Goal: Information Seeking & Learning: Learn about a topic

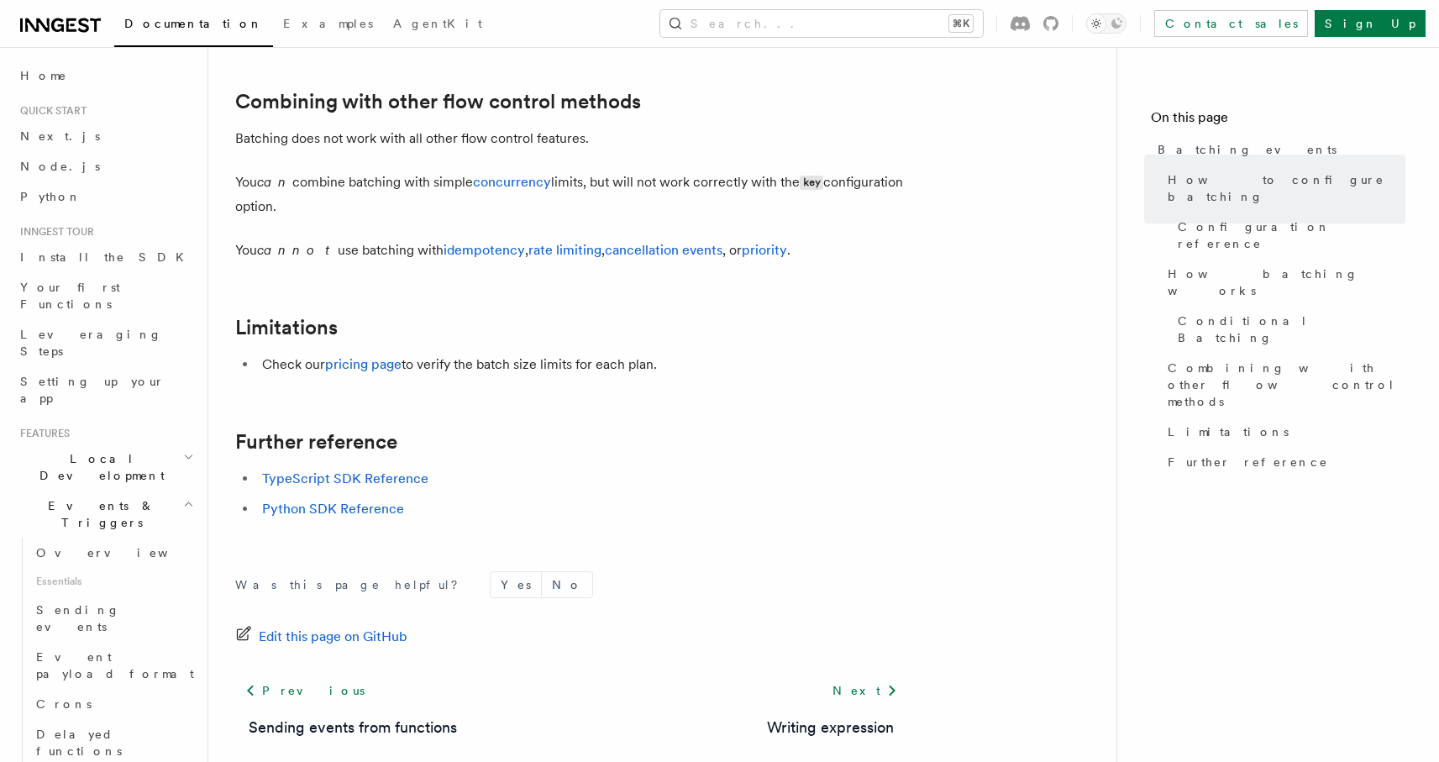
scroll to position [1826, 0]
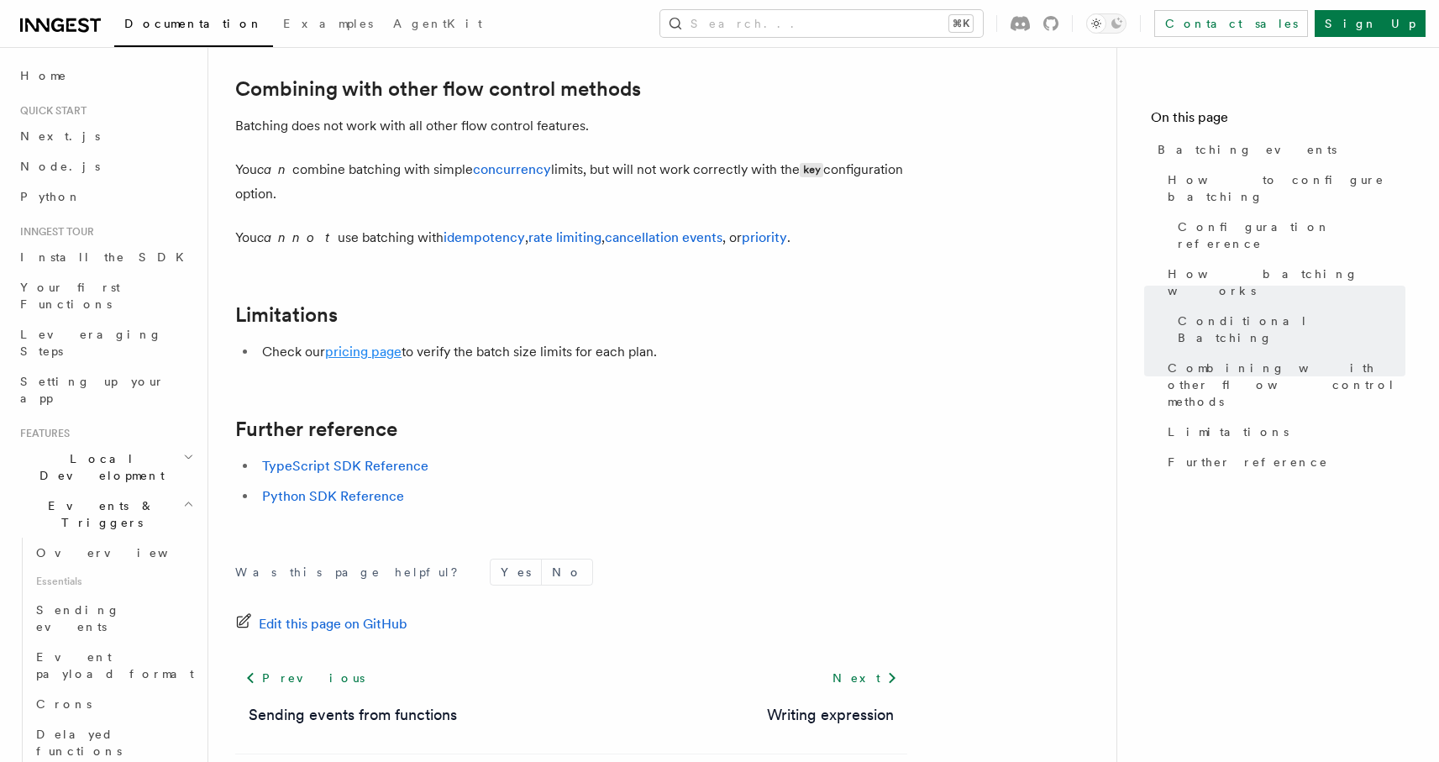
click at [389, 357] on link "pricing page" at bounding box center [363, 352] width 76 height 16
click at [513, 177] on link "concurrency" at bounding box center [512, 169] width 78 height 16
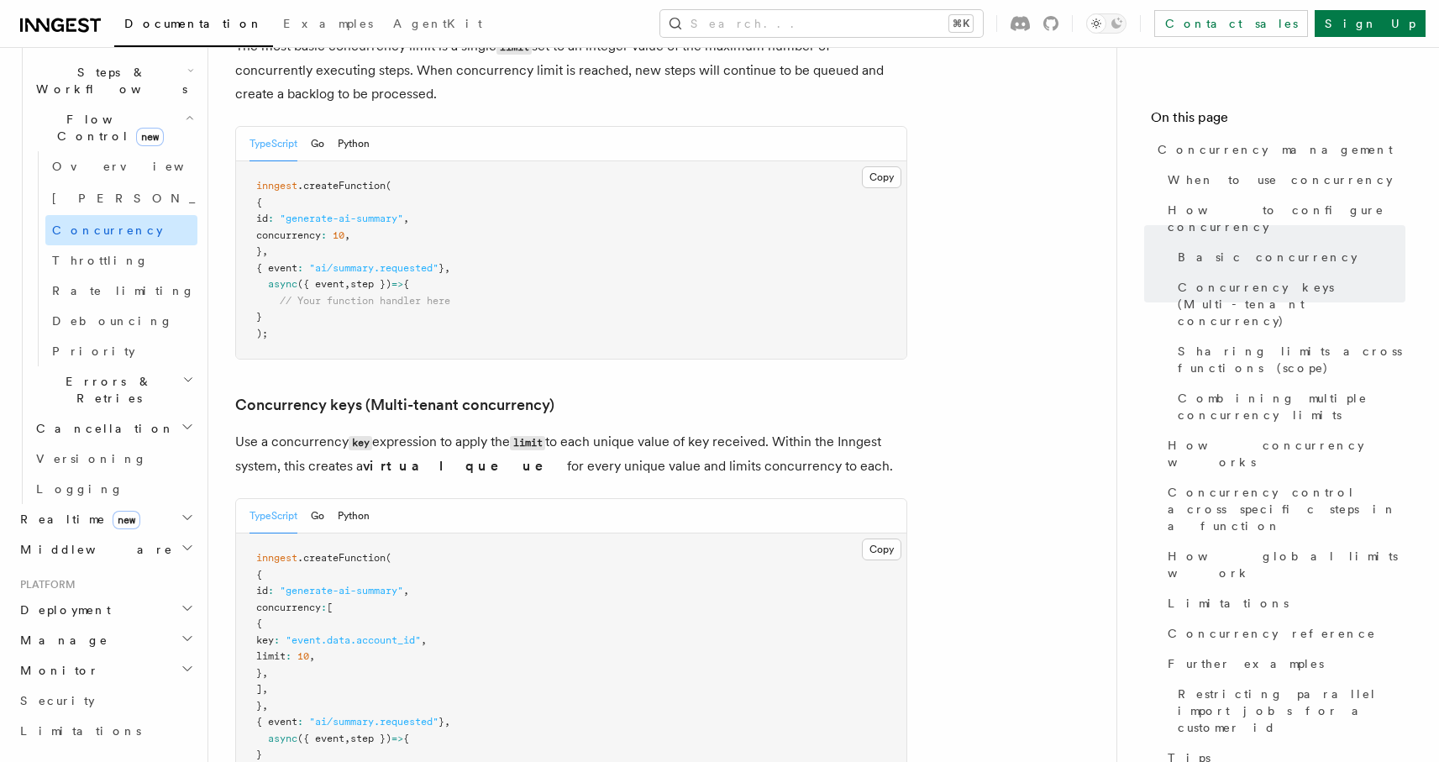
scroll to position [239, 0]
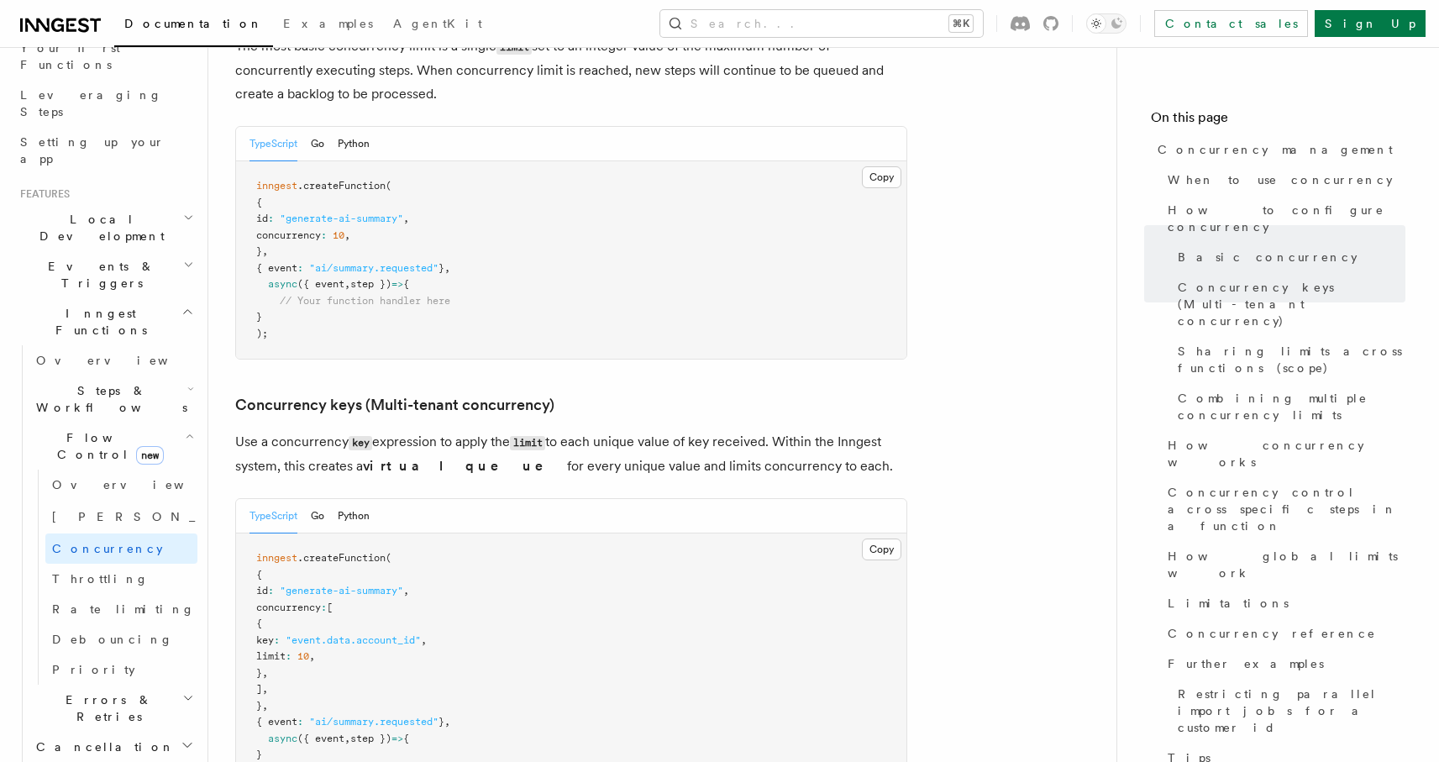
scroll to position [1826, 0]
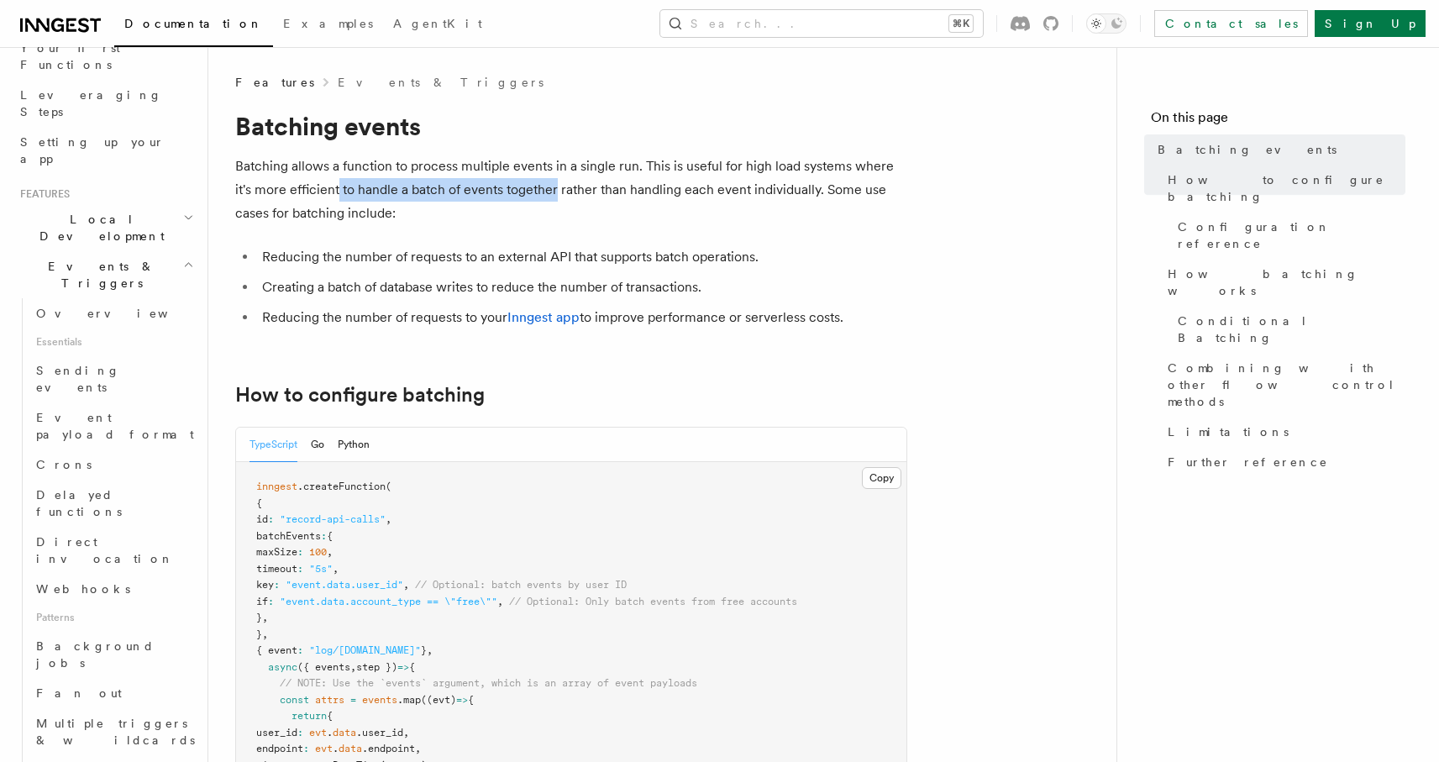
drag, startPoint x: 339, startPoint y: 192, endPoint x: 555, endPoint y: 188, distance: 216.8
click at [555, 188] on p "Batching allows a function to process multiple events in a single run. This is …" at bounding box center [571, 190] width 672 height 71
click at [581, 188] on p "Batching allows a function to process multiple events in a single run. This is …" at bounding box center [571, 190] width 672 height 71
drag, startPoint x: 362, startPoint y: 185, endPoint x: 438, endPoint y: 185, distance: 75.6
click at [435, 185] on p "Batching allows a function to process multiple events in a single run. This is …" at bounding box center [571, 190] width 672 height 71
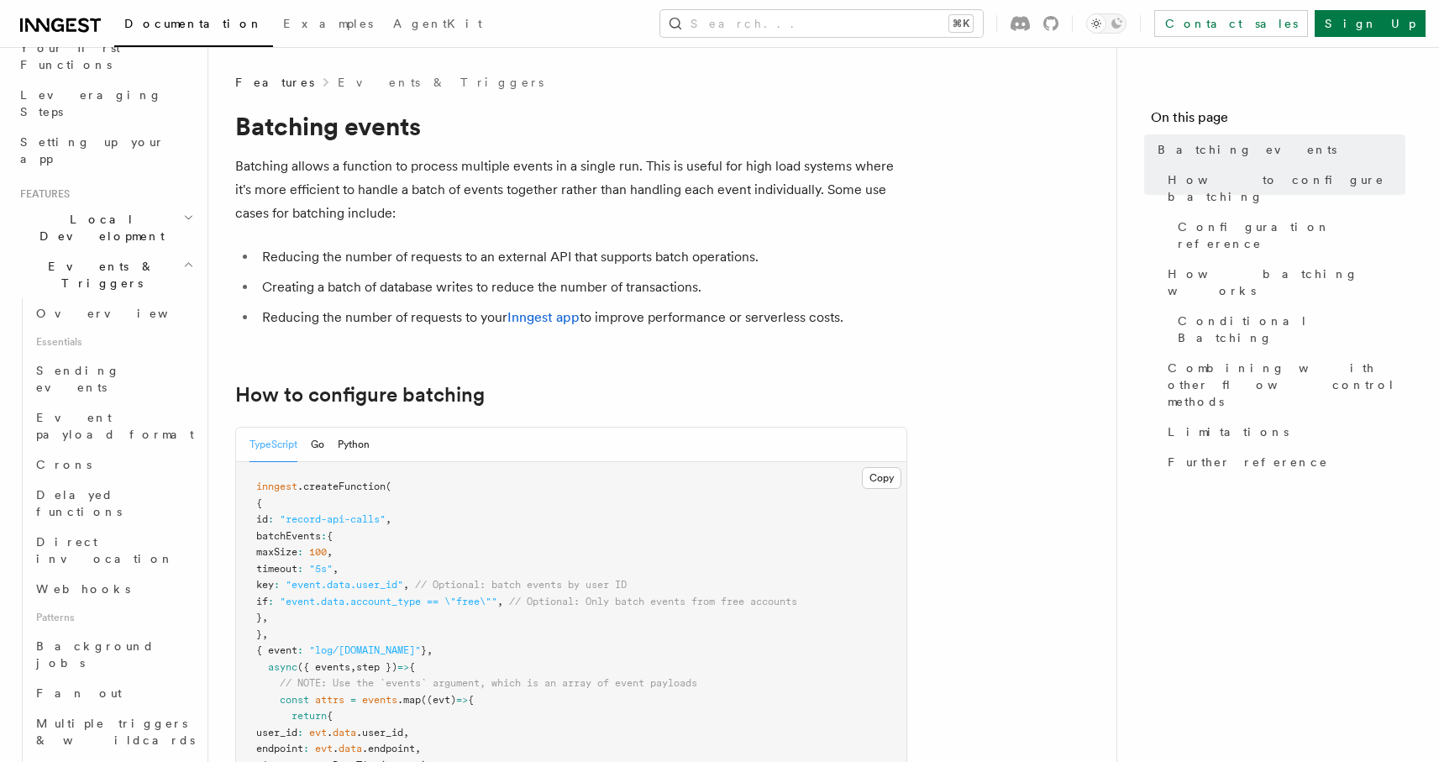
drag, startPoint x: 487, startPoint y: 185, endPoint x: 475, endPoint y: 185, distance: 12.6
click at [486, 185] on p "Batching allows a function to process multiple events in a single run. This is …" at bounding box center [571, 190] width 672 height 71
drag, startPoint x: 376, startPoint y: 187, endPoint x: 481, endPoint y: 187, distance: 104.2
click at [480, 187] on p "Batching allows a function to process multiple events in a single run. This is …" at bounding box center [571, 190] width 672 height 71
click at [508, 186] on p "Batching allows a function to process multiple events in a single run. This is …" at bounding box center [571, 190] width 672 height 71
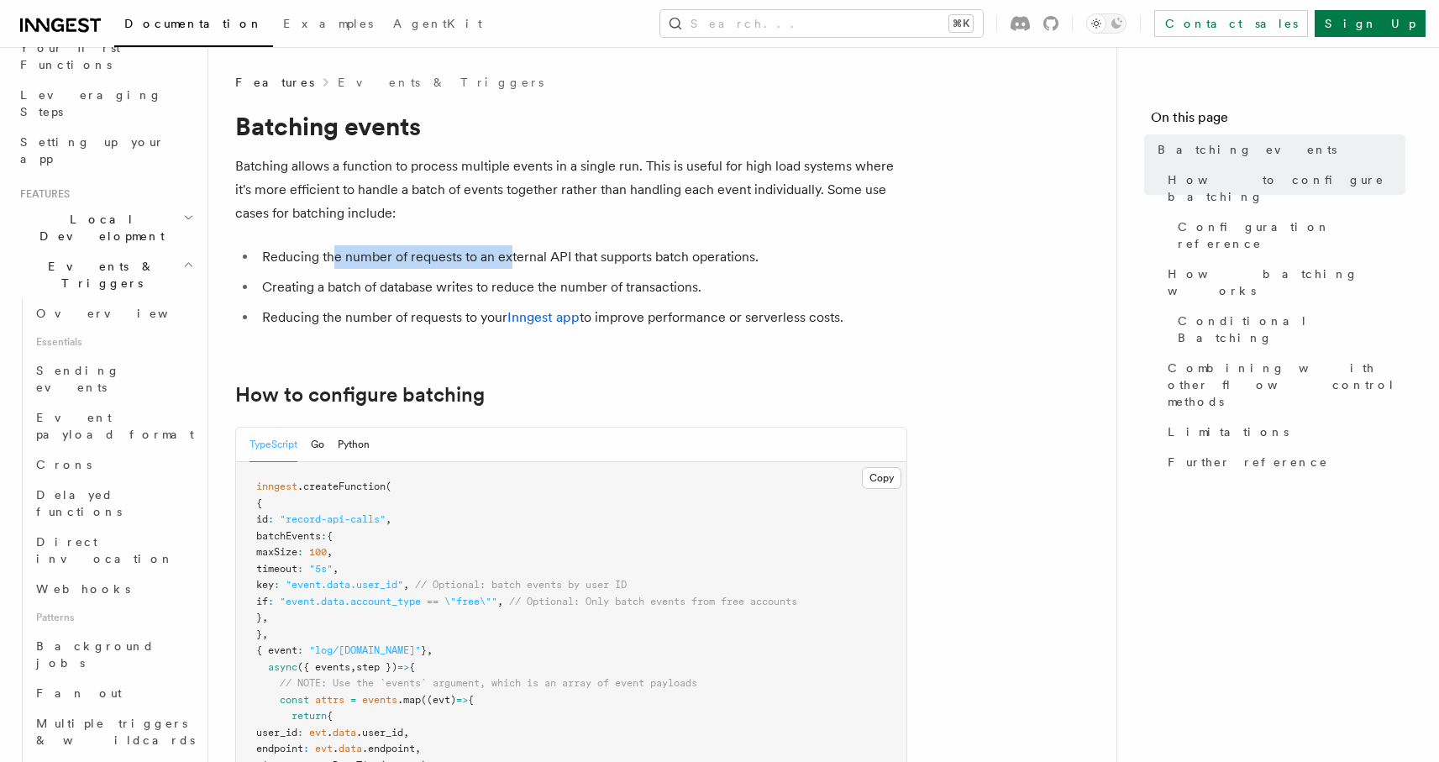
drag, startPoint x: 334, startPoint y: 252, endPoint x: 509, endPoint y: 255, distance: 175.6
click at [509, 255] on li "Reducing the number of requests to an external API that supports batch operatio…" at bounding box center [582, 257] width 650 height 24
click at [575, 256] on li "Reducing the number of requests to an external API that supports batch operatio…" at bounding box center [582, 257] width 650 height 24
drag, startPoint x: 334, startPoint y: 268, endPoint x: 385, endPoint y: 265, distance: 50.5
click at [384, 265] on li "Reducing the number of requests to an external API that supports batch operatio…" at bounding box center [582, 257] width 650 height 24
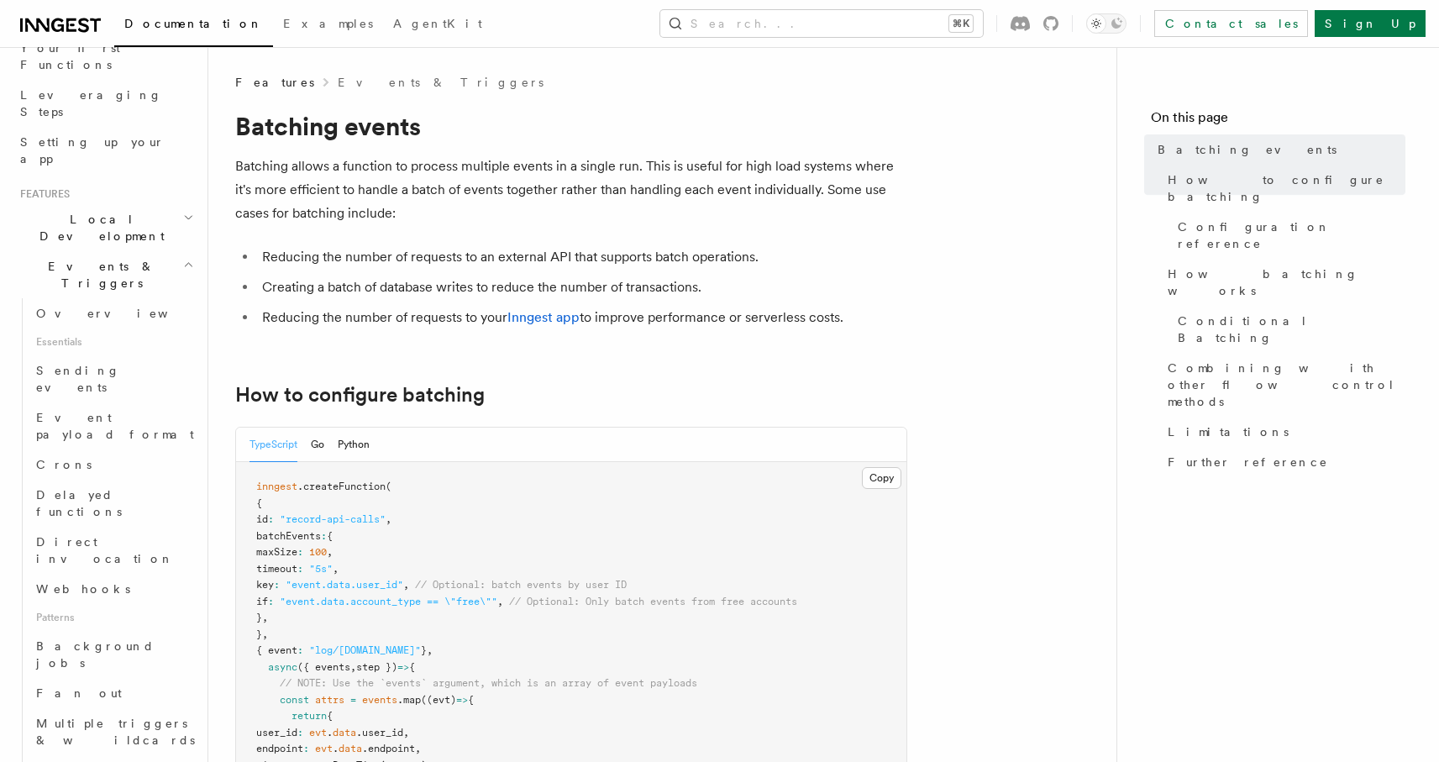
click at [428, 262] on li "Reducing the number of requests to an external API that supports batch operatio…" at bounding box center [582, 257] width 650 height 24
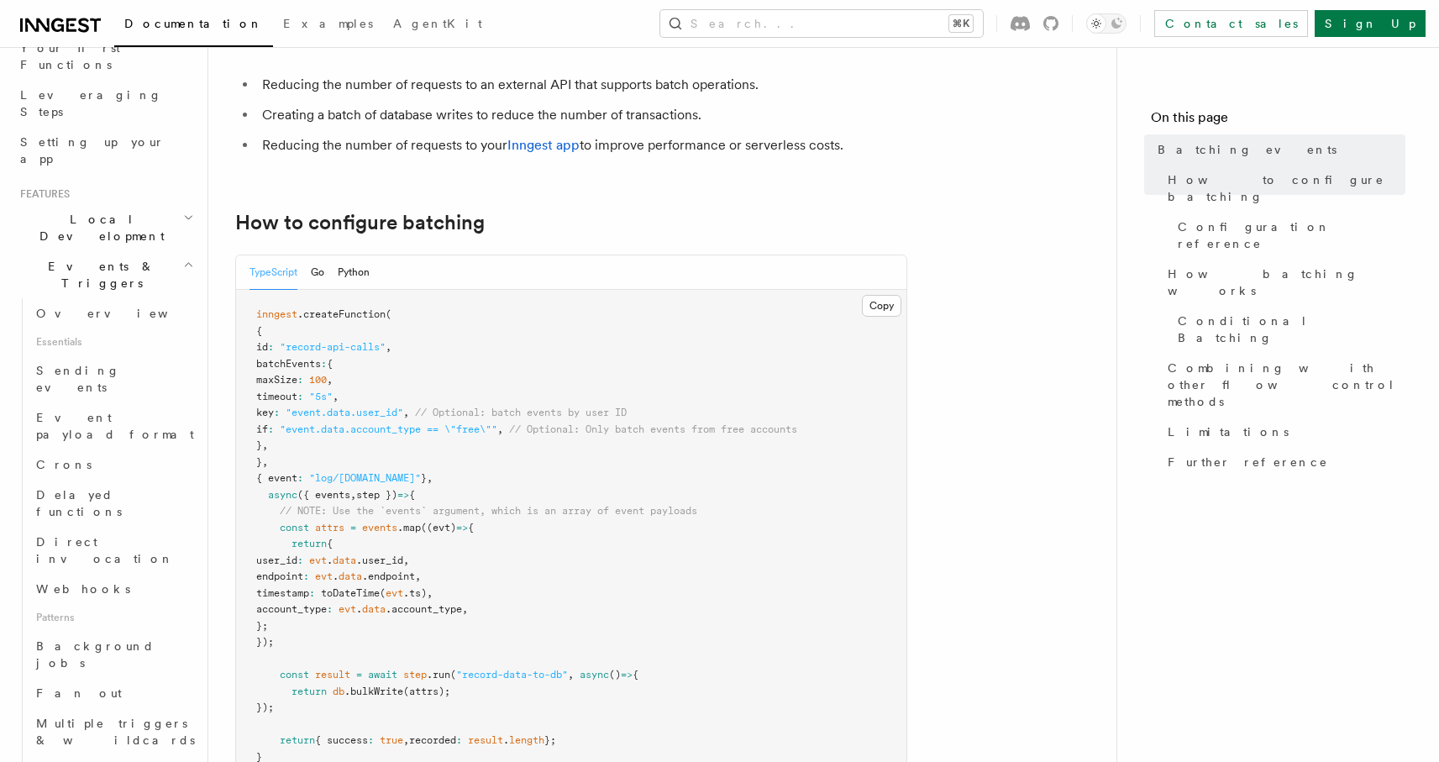
scroll to position [179, 0]
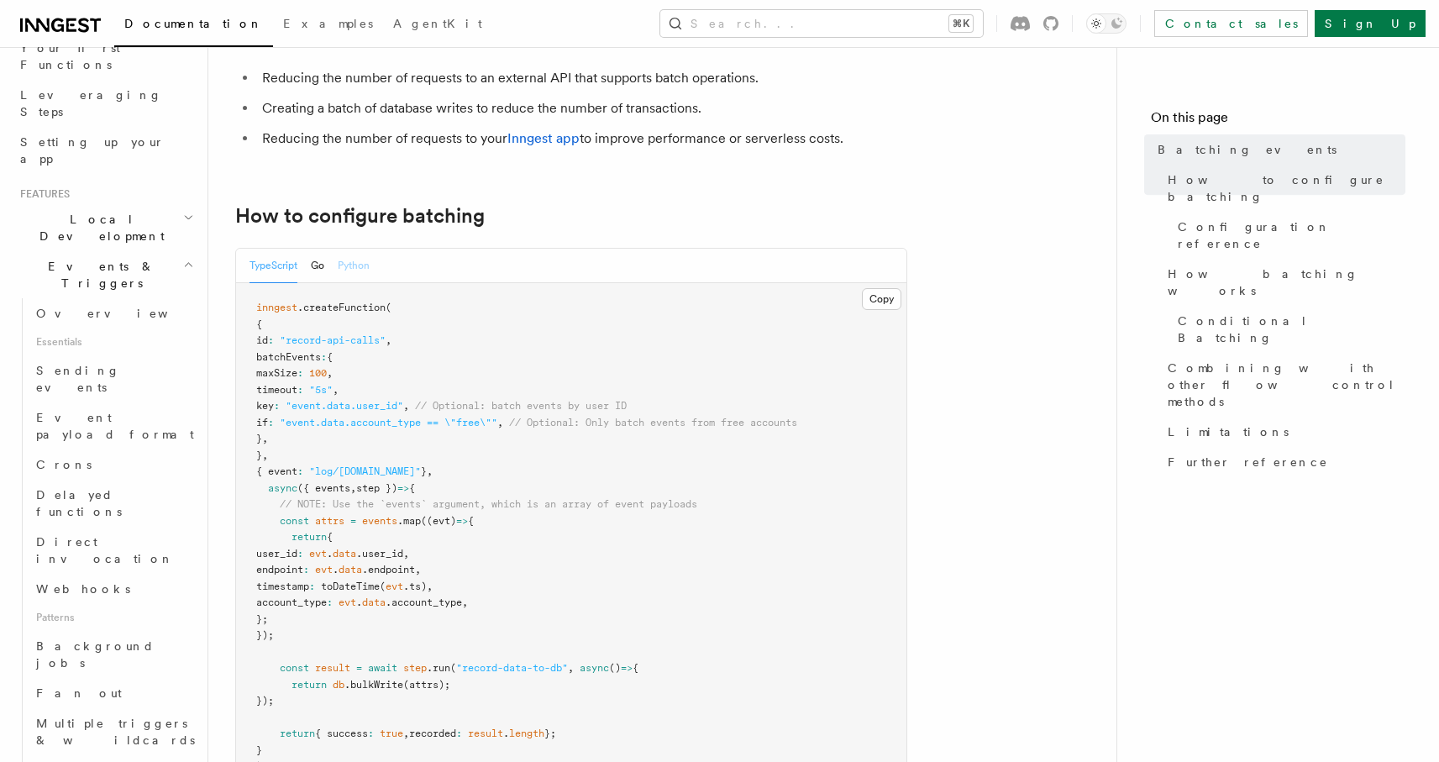
click at [356, 265] on button "Python" at bounding box center [354, 266] width 32 height 34
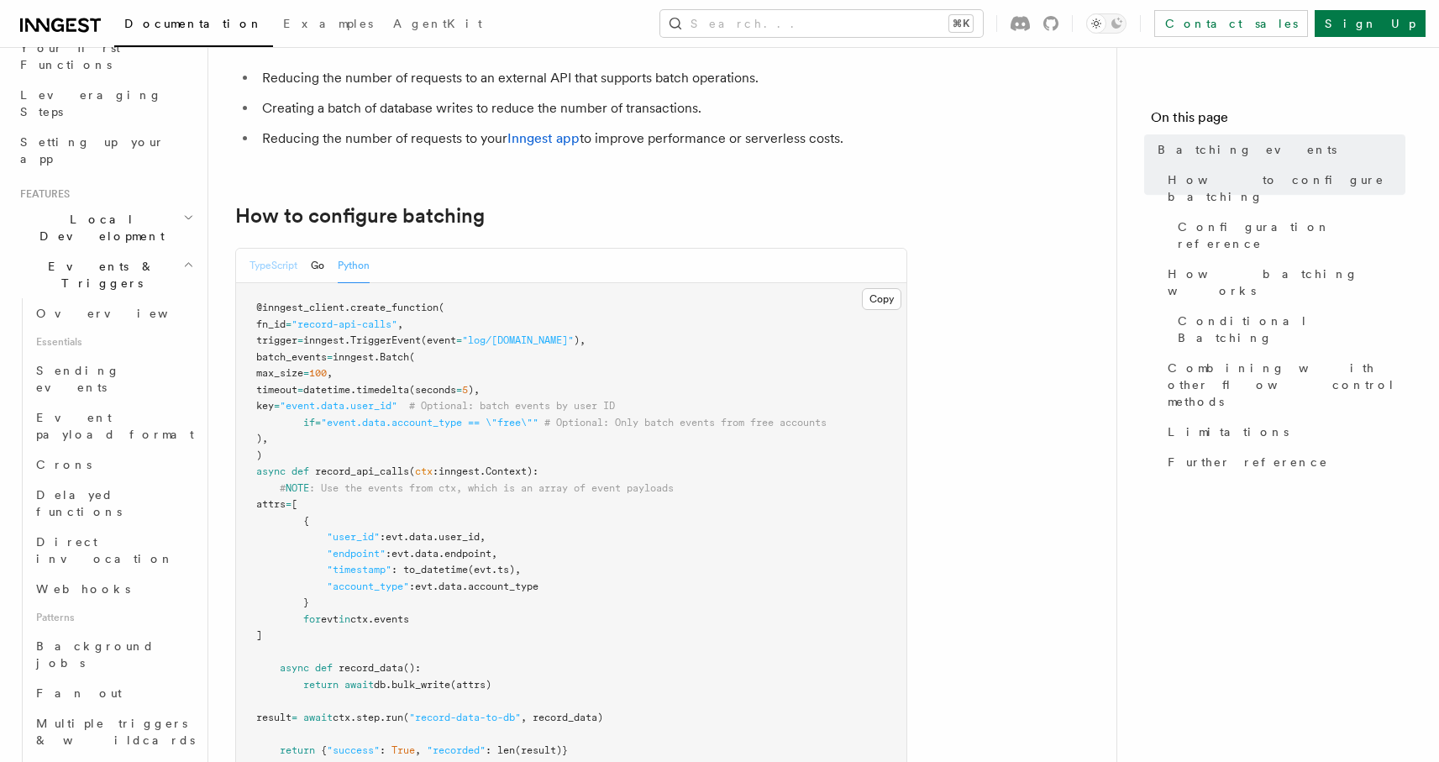
click at [284, 265] on button "TypeScript" at bounding box center [274, 266] width 48 height 34
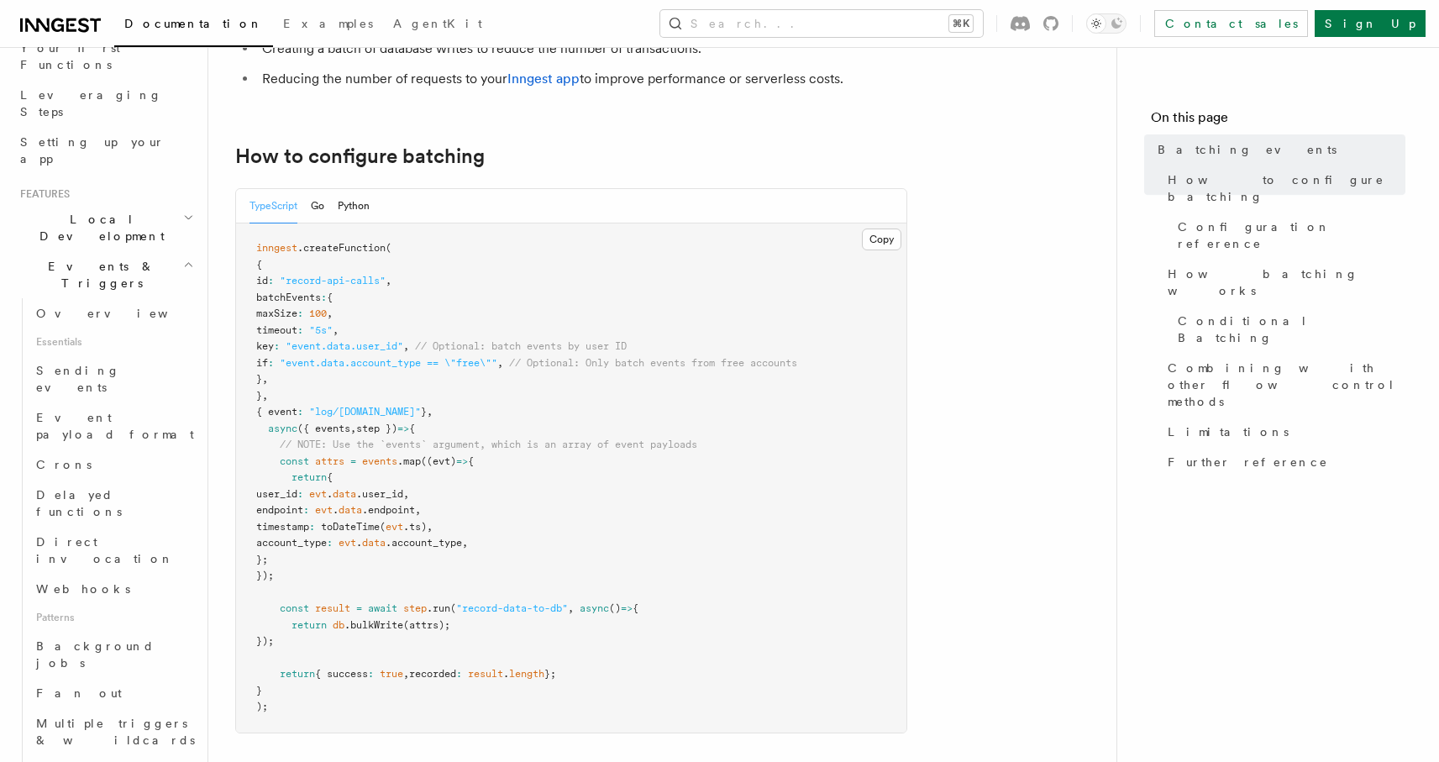
scroll to position [286, 0]
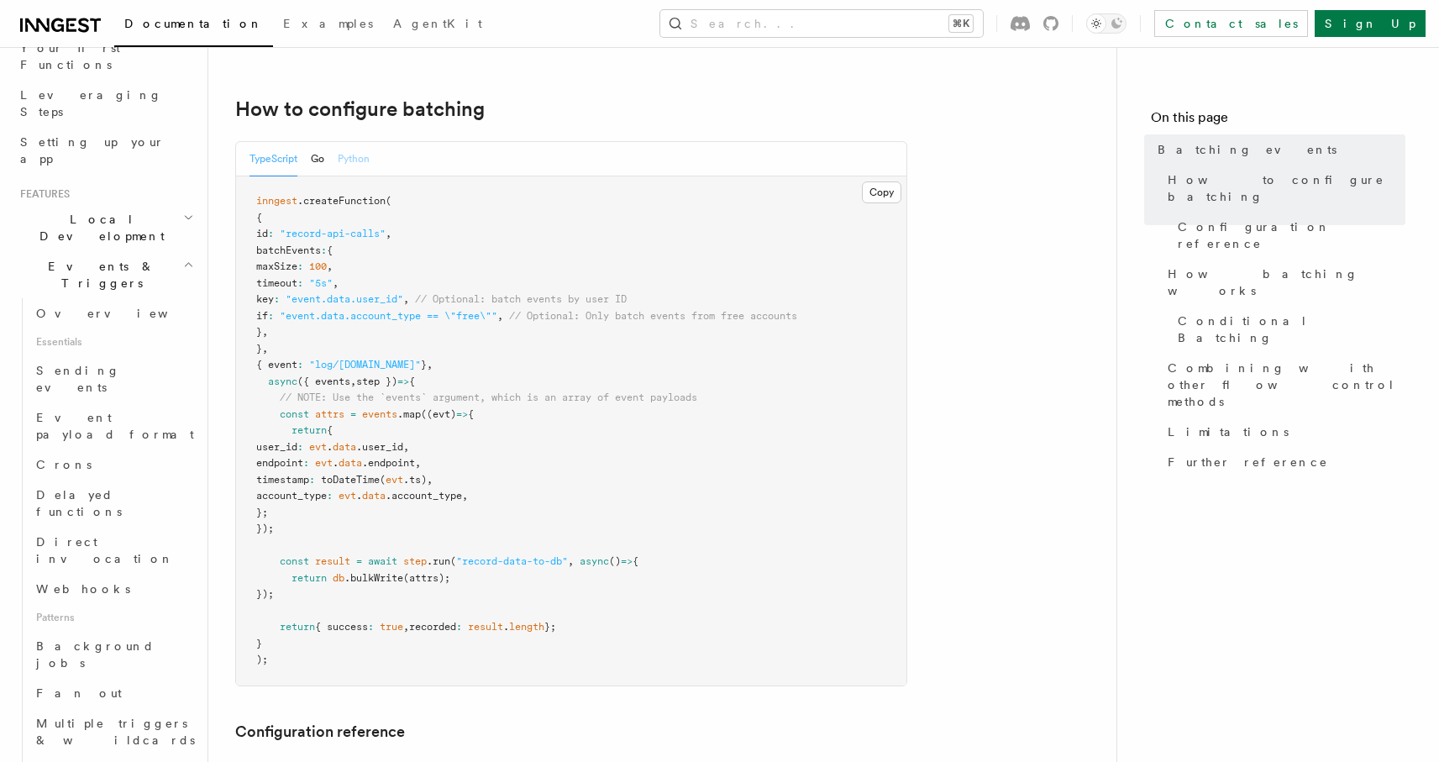
click at [354, 149] on button "Python" at bounding box center [354, 159] width 32 height 34
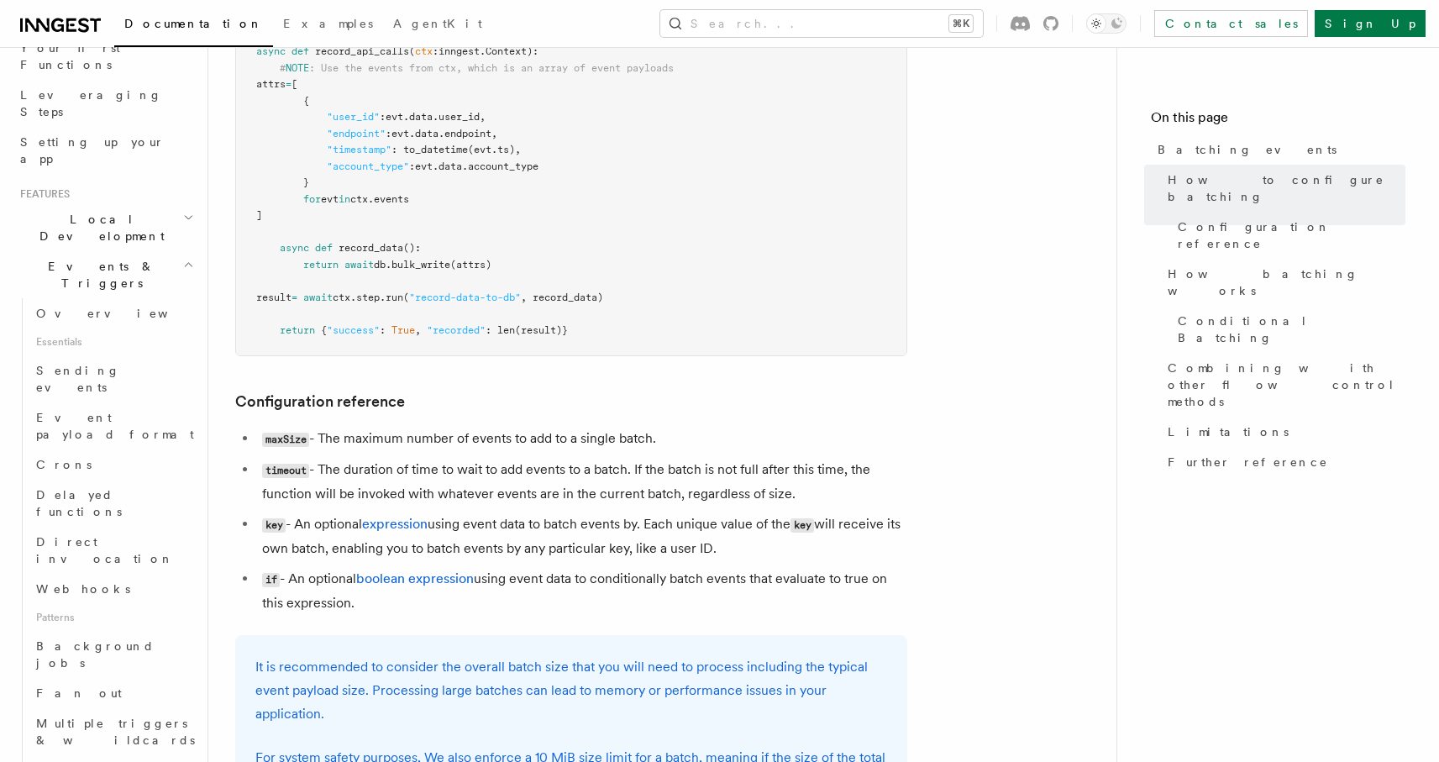
scroll to position [769, 0]
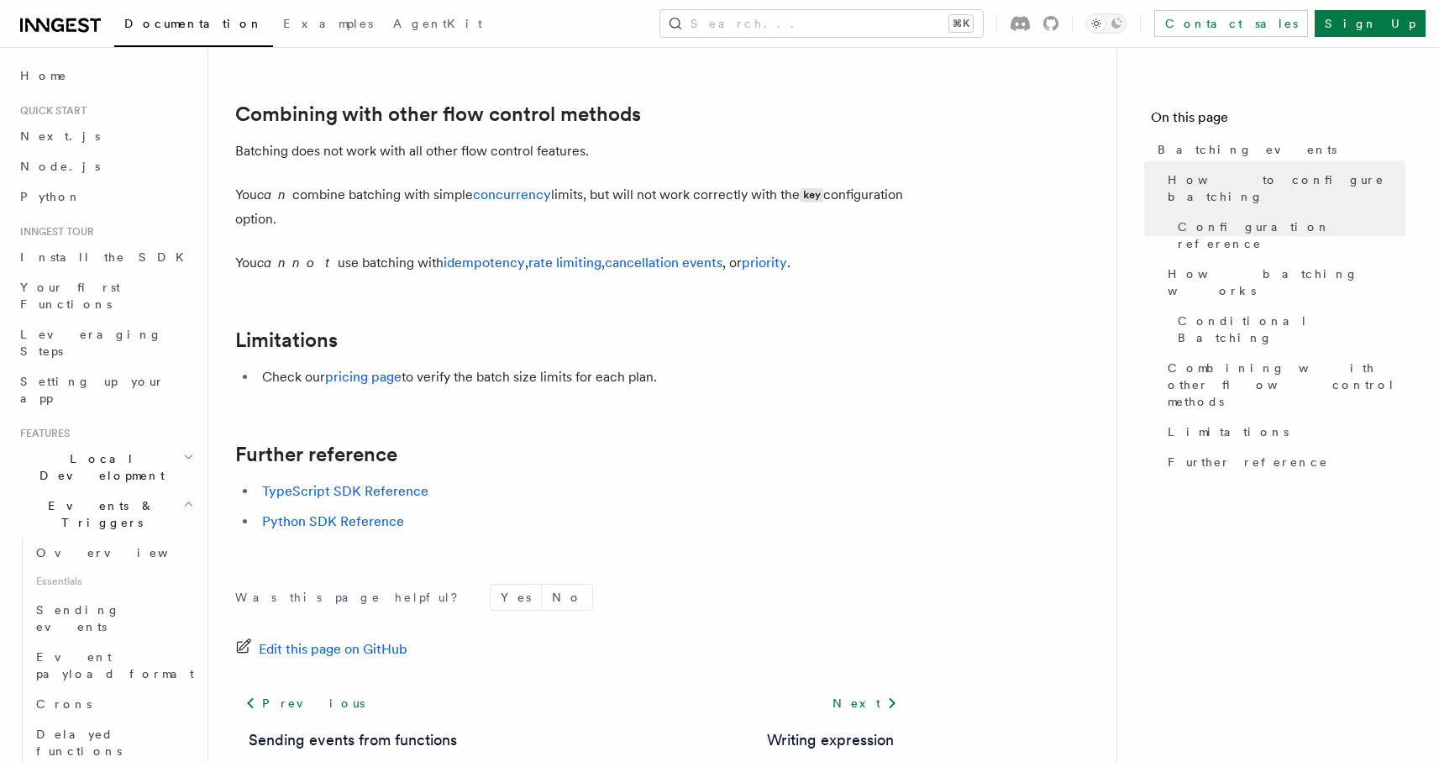
scroll to position [1826, 0]
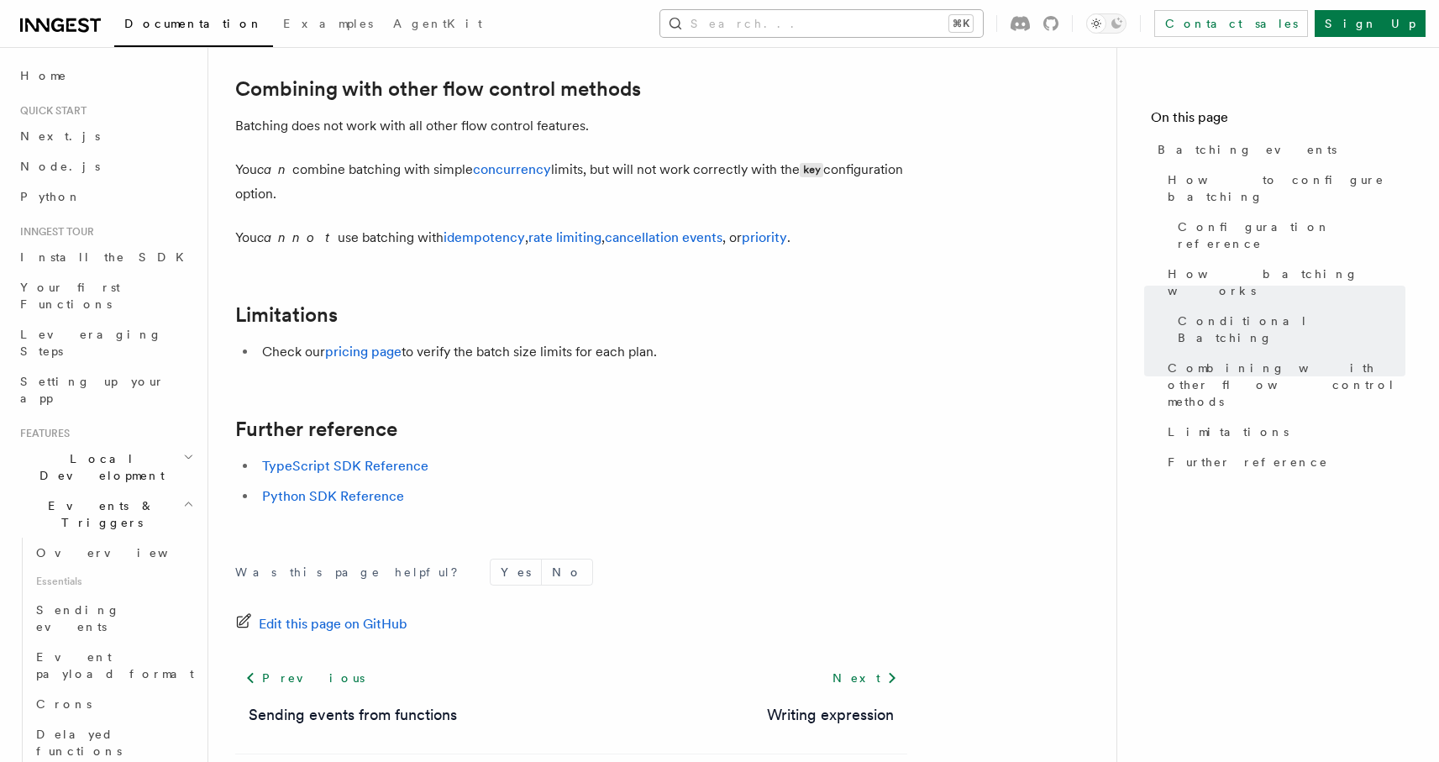
click at [840, 22] on button "Search... ⌘K" at bounding box center [821, 23] width 323 height 27
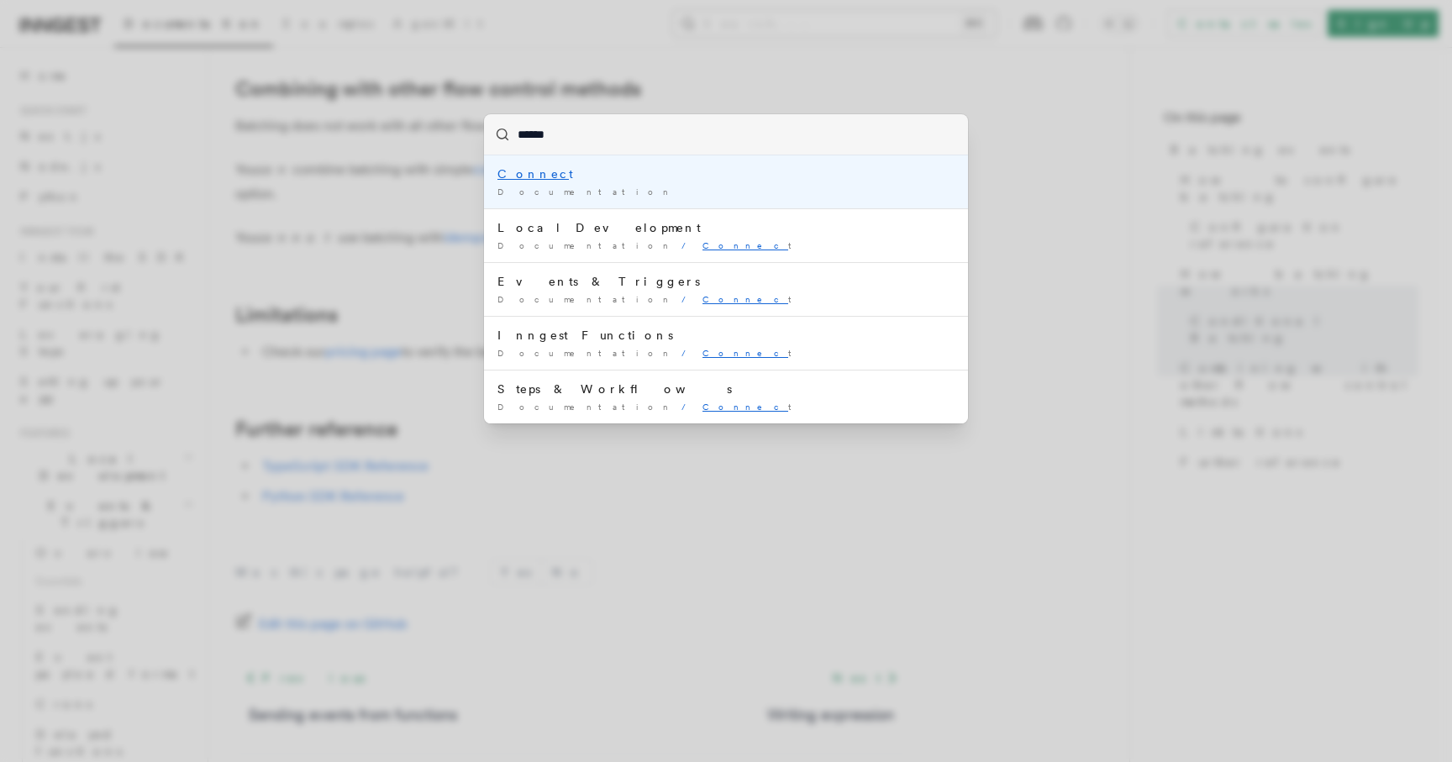
type input "*******"
click at [514, 170] on mark "Connect" at bounding box center [535, 173] width 76 height 13
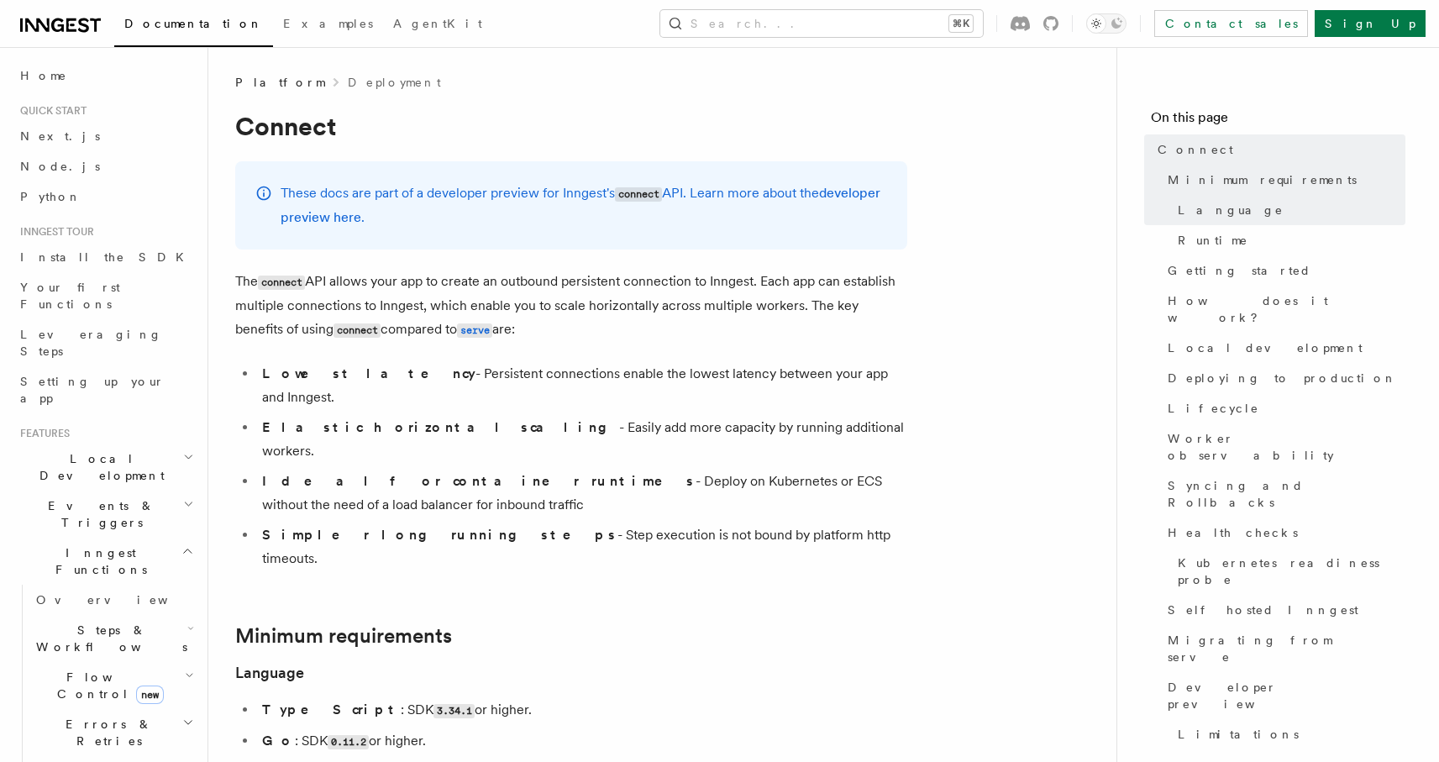
click at [775, 287] on p "The connect API allows your app to create an outbound persistent connection to …" at bounding box center [571, 306] width 672 height 72
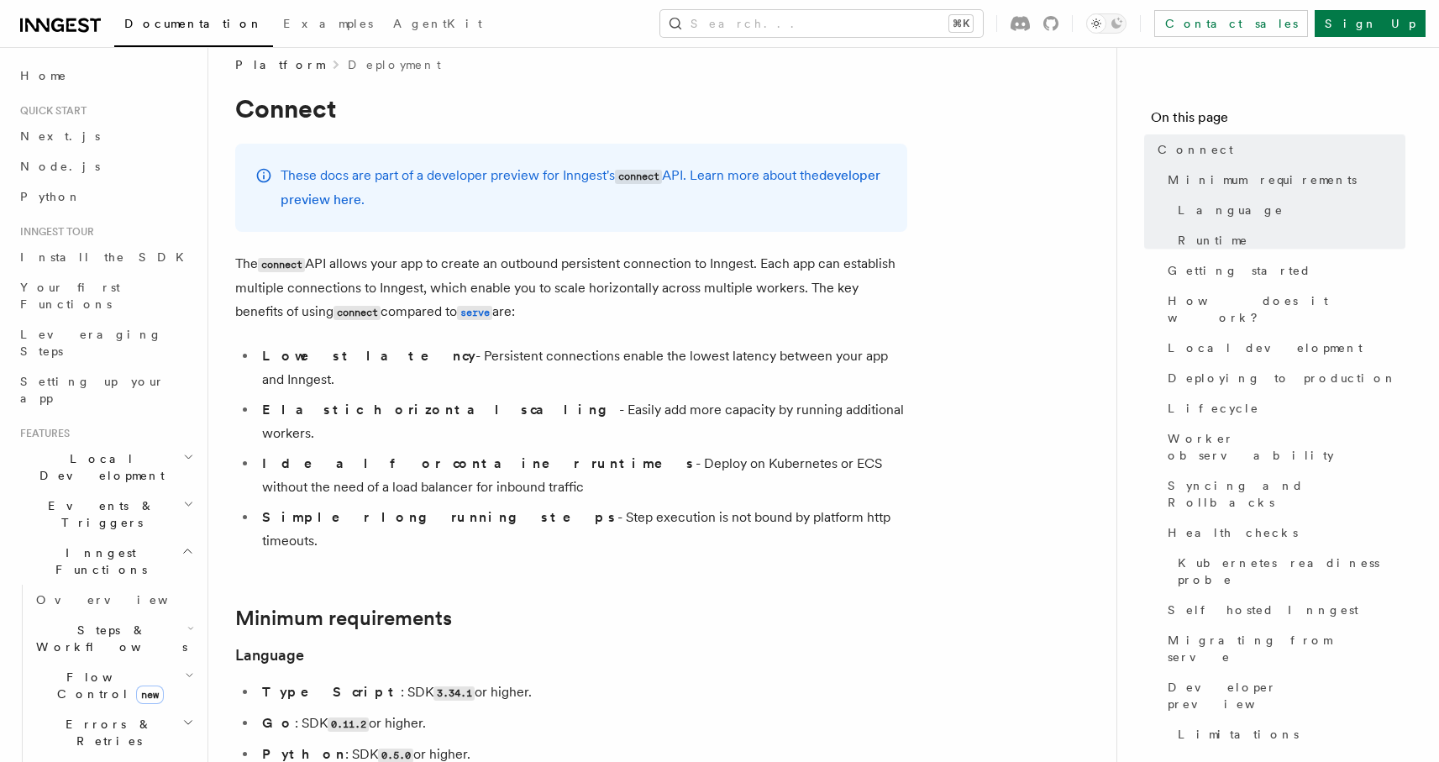
scroll to position [18, 0]
click at [367, 197] on link "developer preview here" at bounding box center [581, 187] width 600 height 40
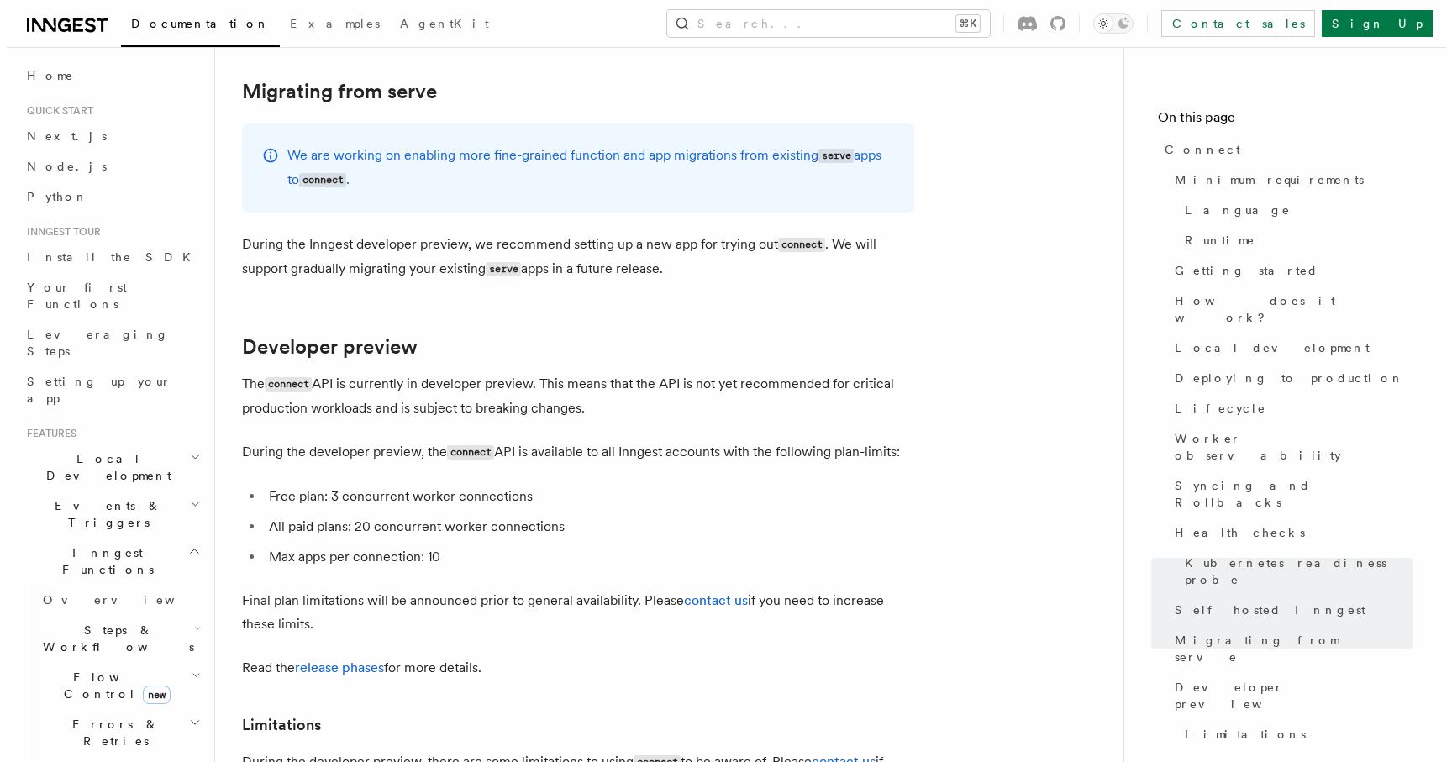
scroll to position [8916, 0]
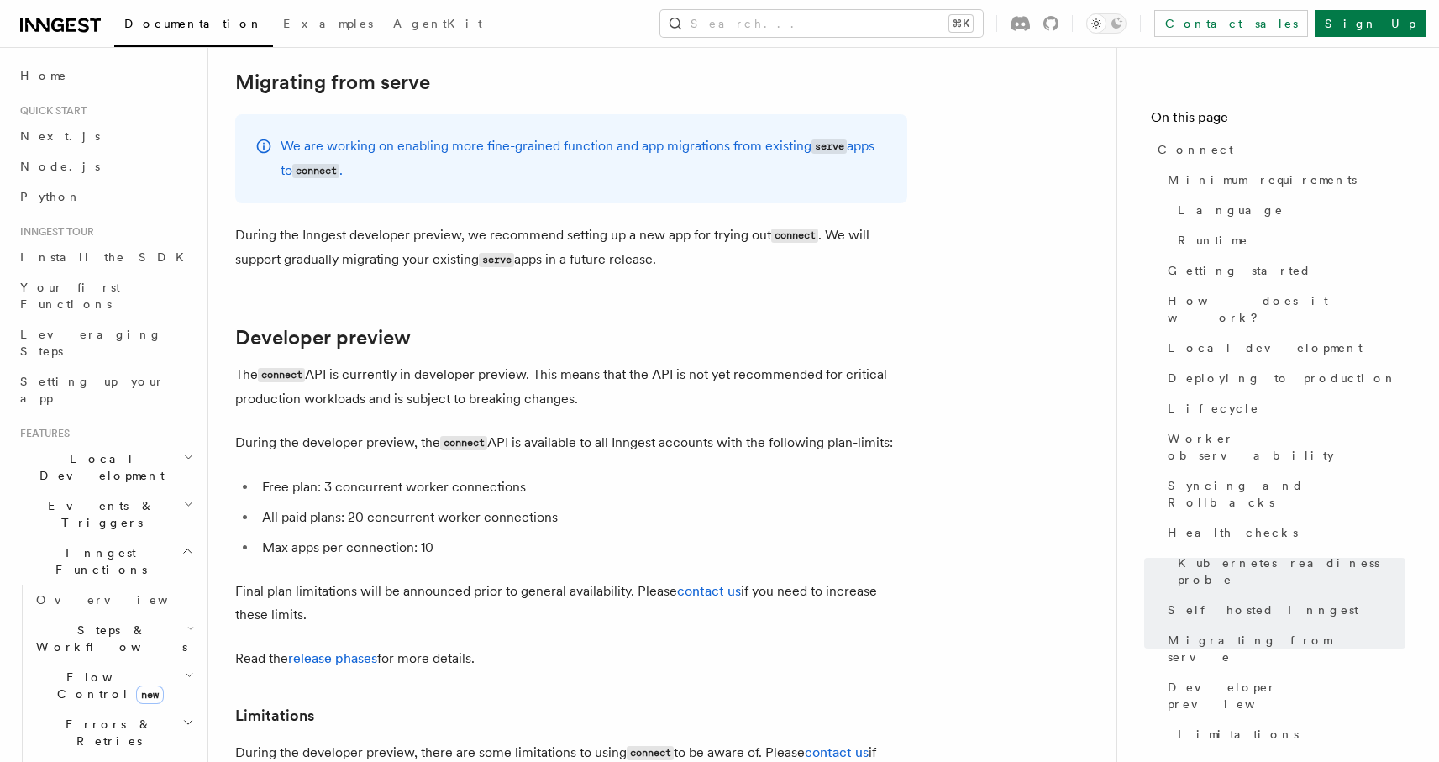
drag, startPoint x: 580, startPoint y: 299, endPoint x: 483, endPoint y: 274, distance: 99.8
click at [483, 363] on p "The connect API is currently in developer preview. This means that the API is n…" at bounding box center [571, 387] width 672 height 48
click at [448, 363] on p "The connect API is currently in developer preview. This means that the API is n…" at bounding box center [571, 387] width 672 height 48
drag, startPoint x: 493, startPoint y: 344, endPoint x: 621, endPoint y: 344, distance: 127.7
click at [621, 431] on p "During the developer preview, the connect API is available to all Inngest accou…" at bounding box center [571, 443] width 672 height 24
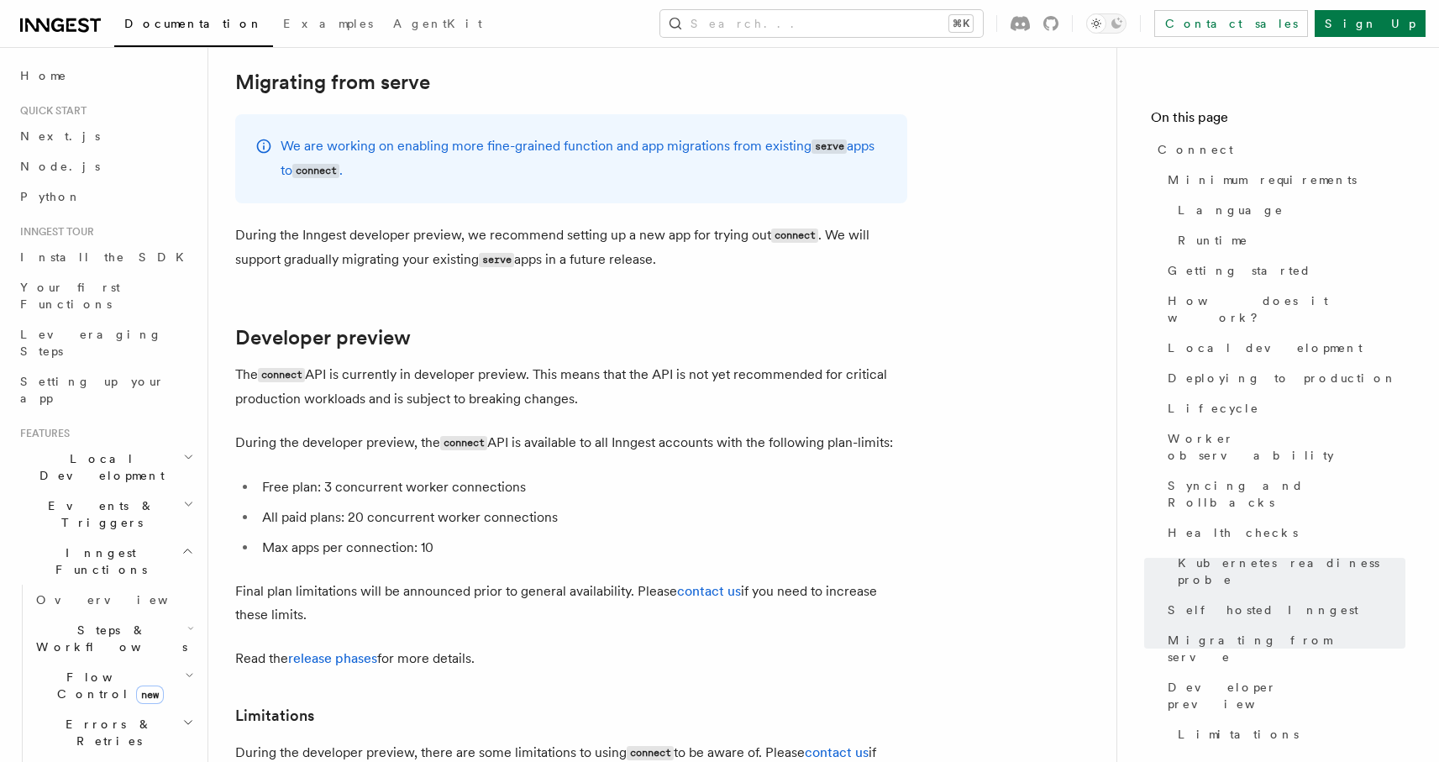
click at [678, 431] on p "During the developer preview, the connect API is available to all Inngest accou…" at bounding box center [571, 443] width 672 height 24
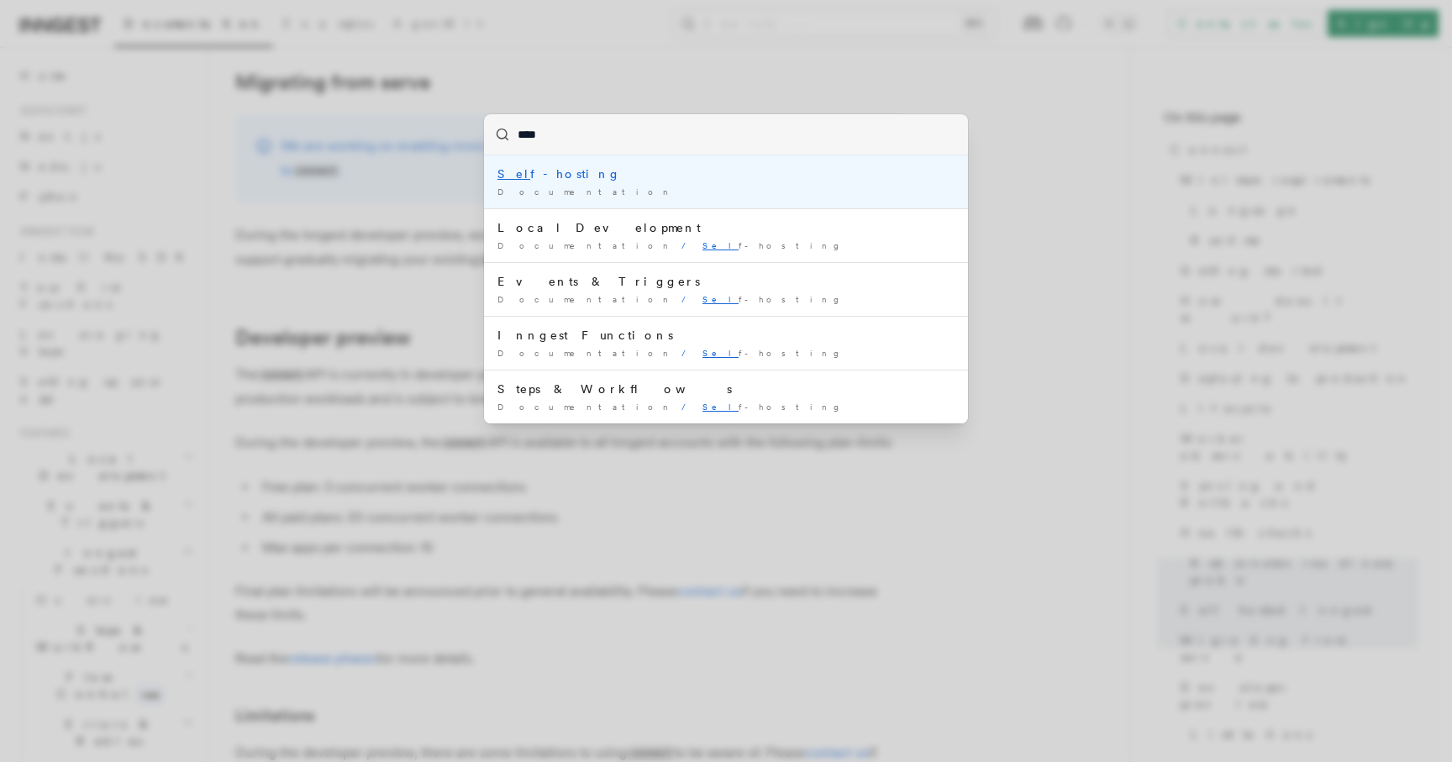
type input "****"
click at [544, 180] on div "Self -hosting" at bounding box center [725, 174] width 457 height 17
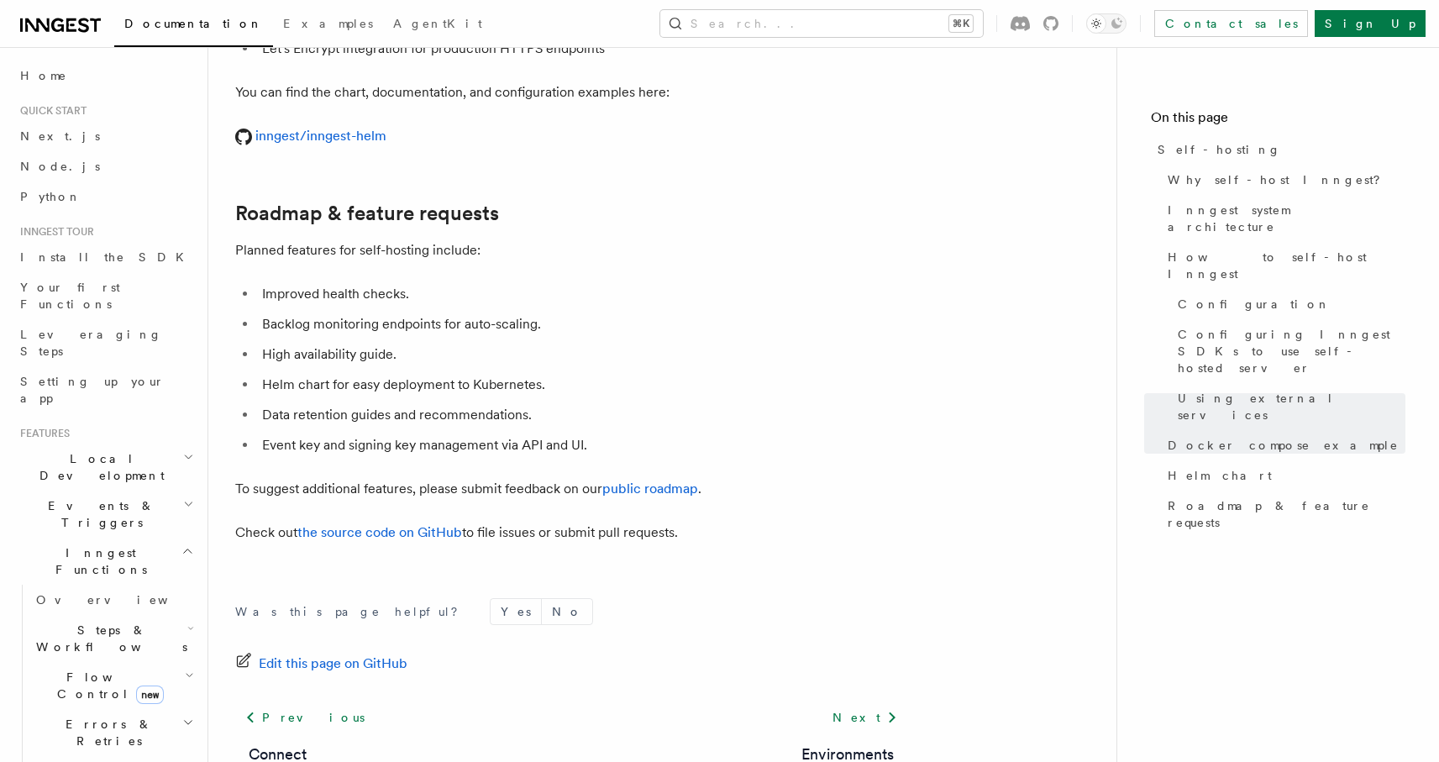
scroll to position [6390, 0]
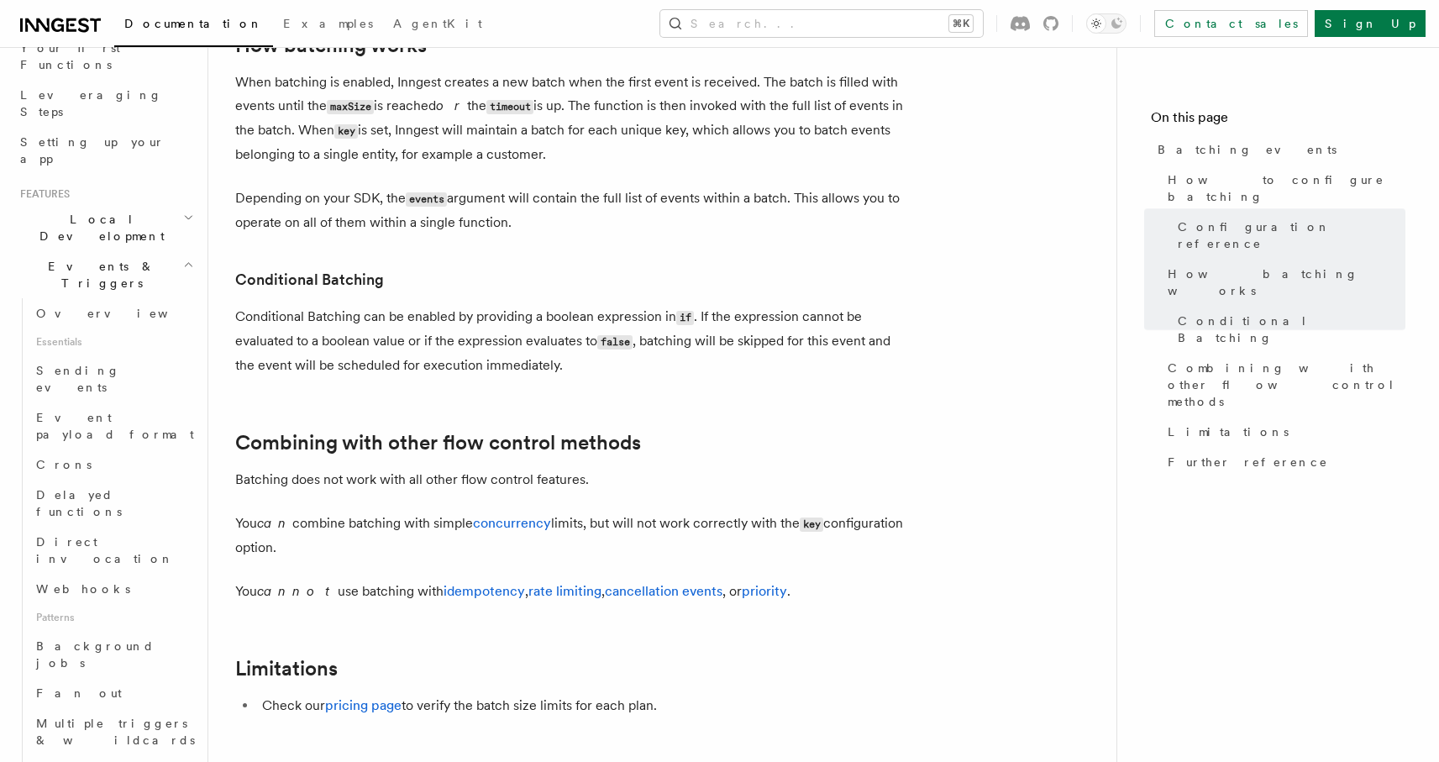
scroll to position [1466, 0]
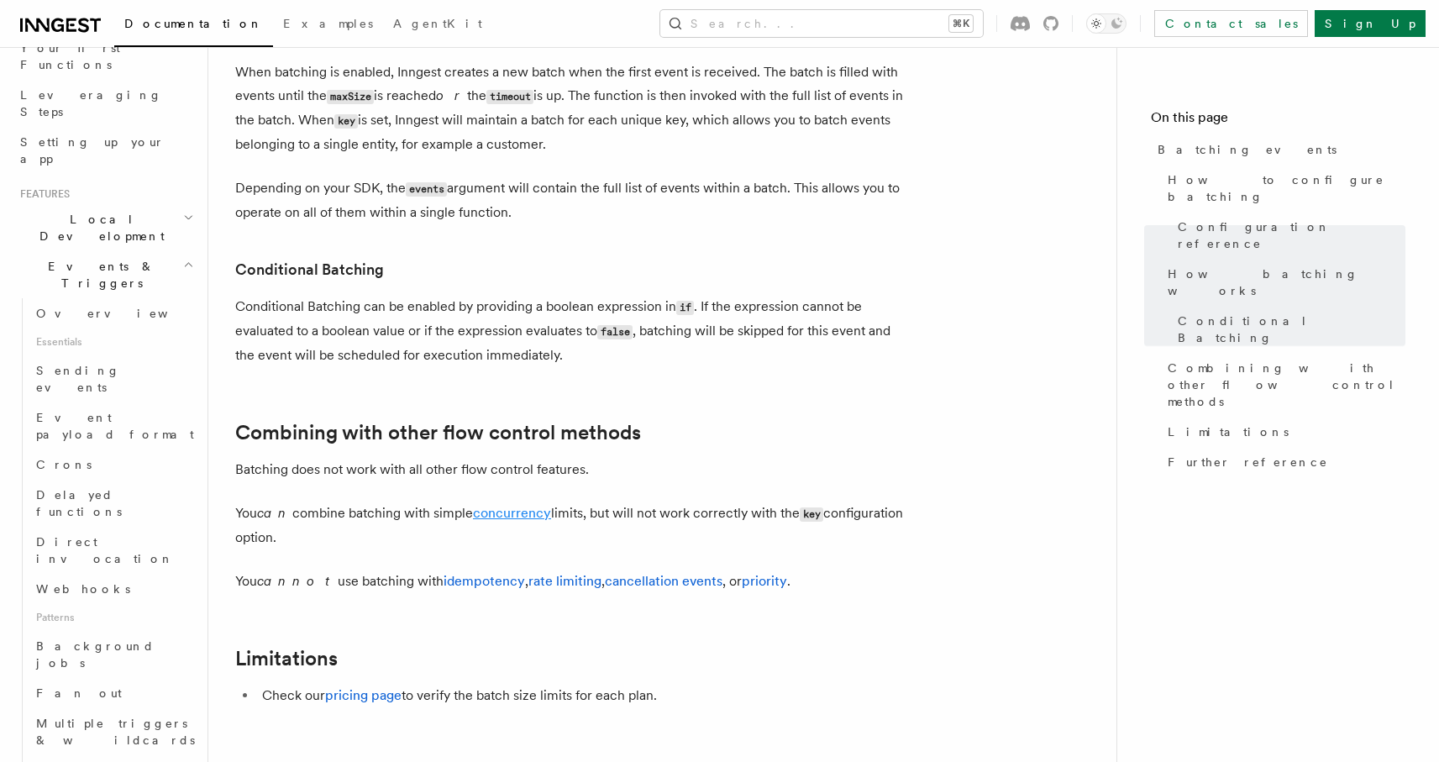
click at [491, 518] on link "concurrency" at bounding box center [512, 513] width 78 height 16
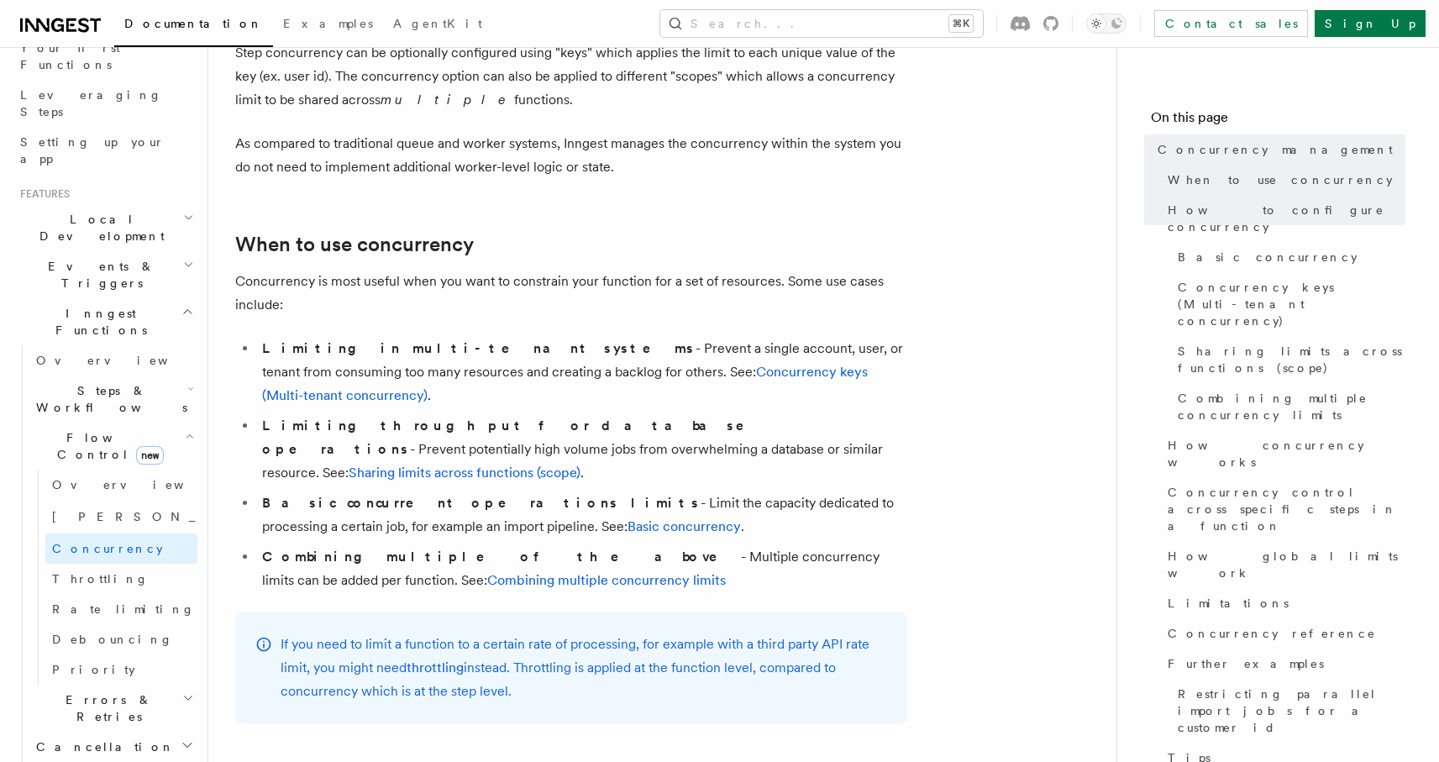
scroll to position [205, 0]
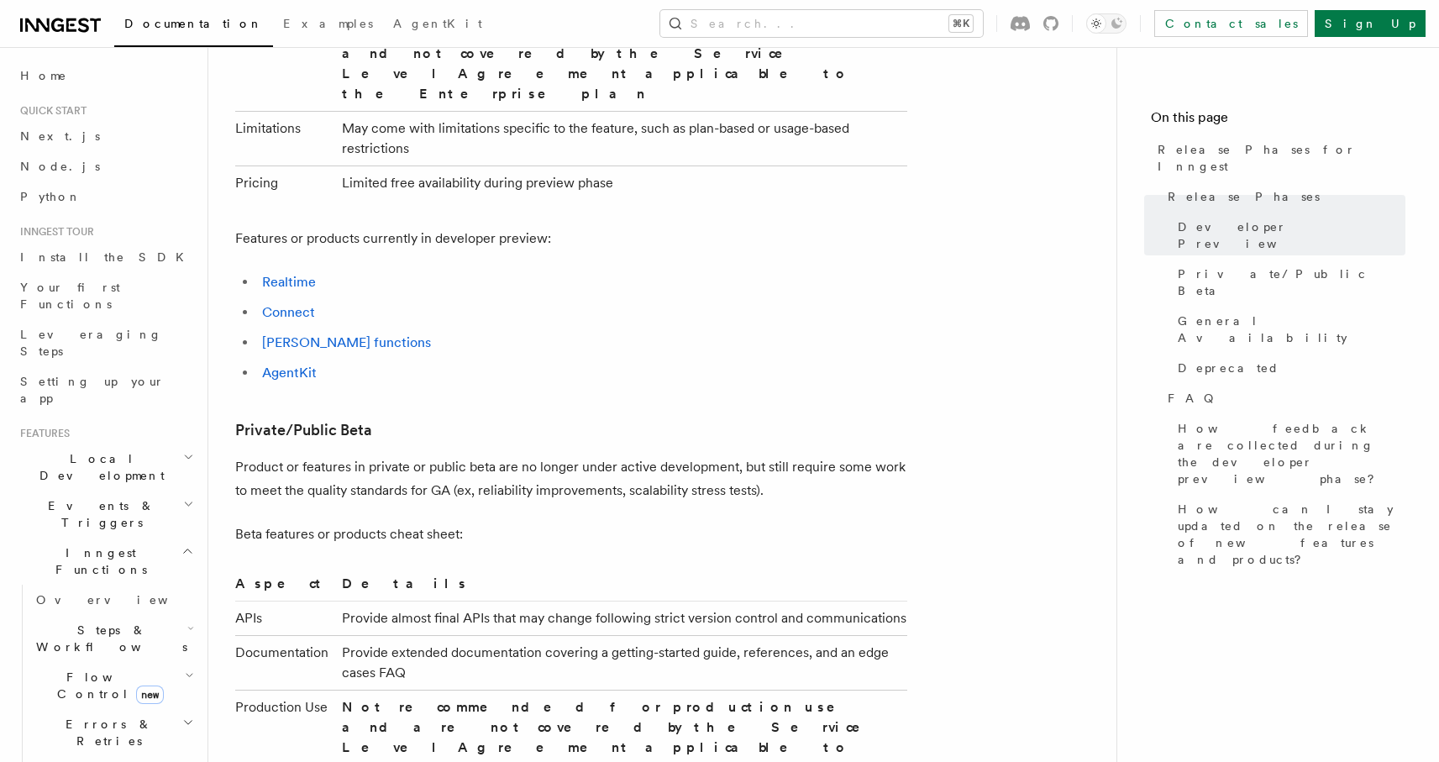
scroll to position [1409, 0]
click at [292, 303] on link "Connect" at bounding box center [288, 311] width 53 height 16
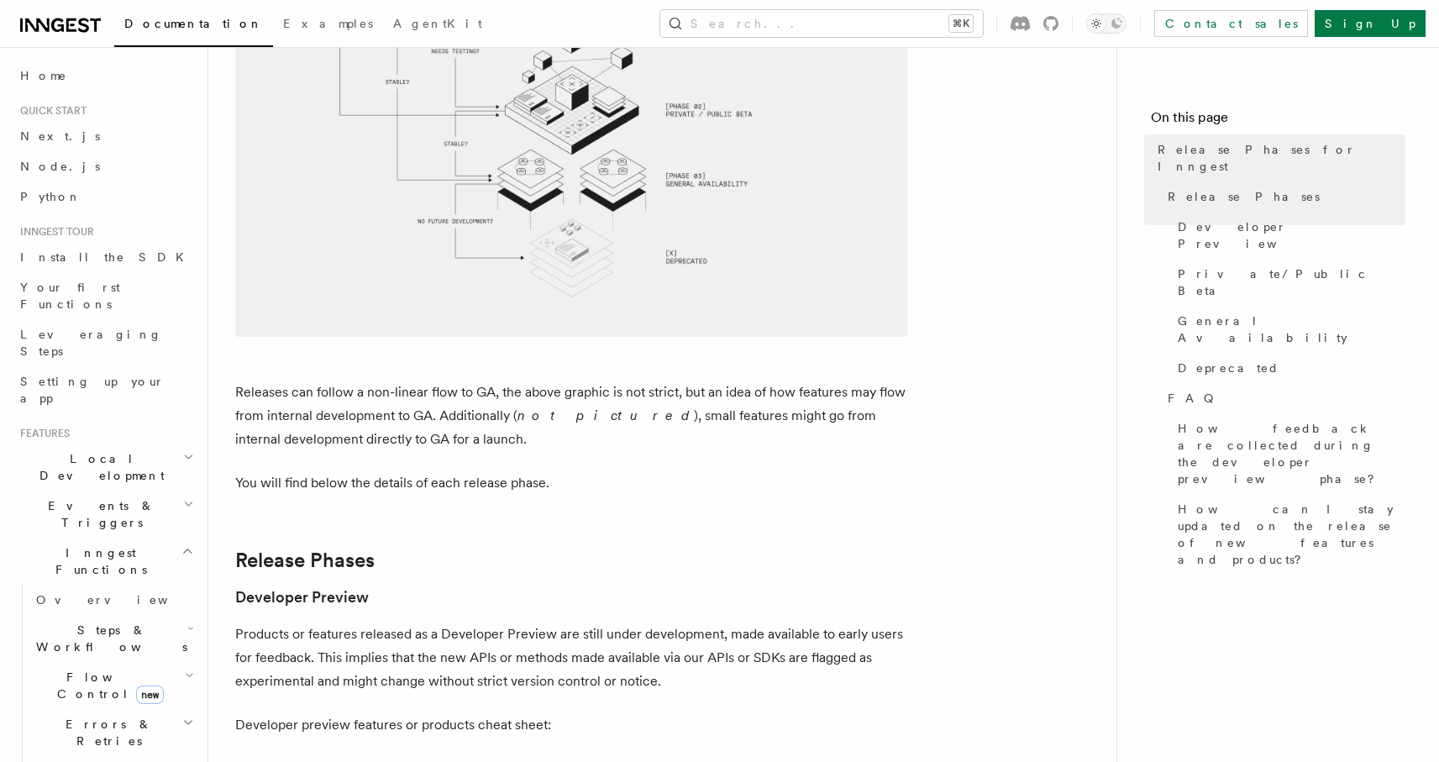
scroll to position [523, 0]
